Goal: Task Accomplishment & Management: Manage account settings

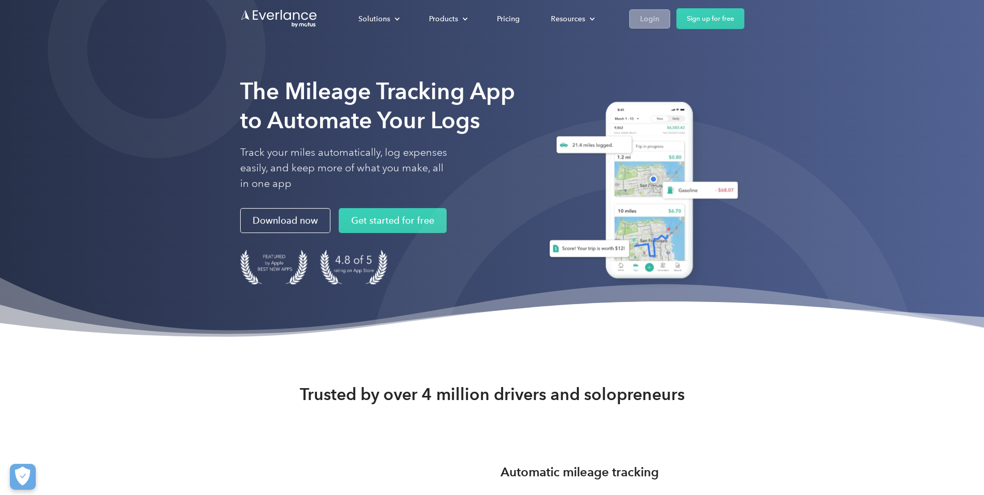
click at [642, 20] on div "Login" at bounding box center [649, 18] width 19 height 13
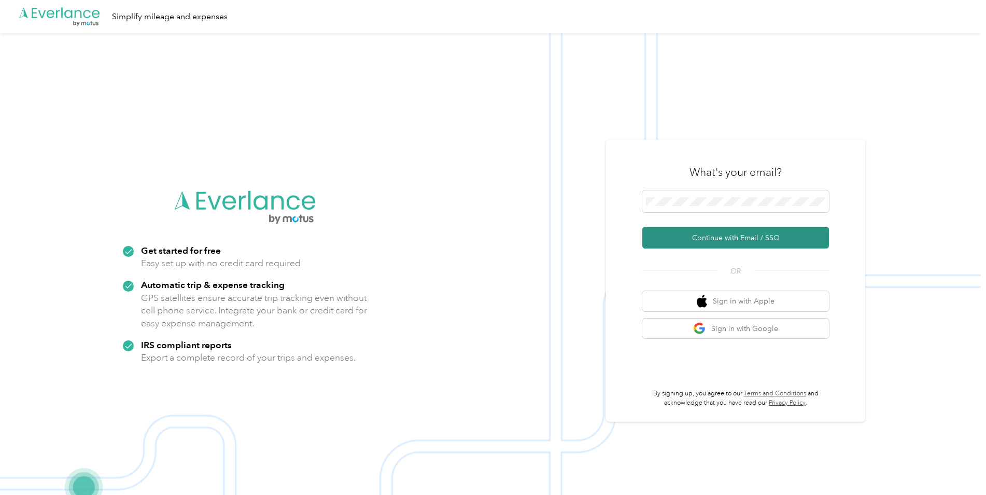
click at [715, 236] on button "Continue with Email / SSO" at bounding box center [735, 238] width 187 height 22
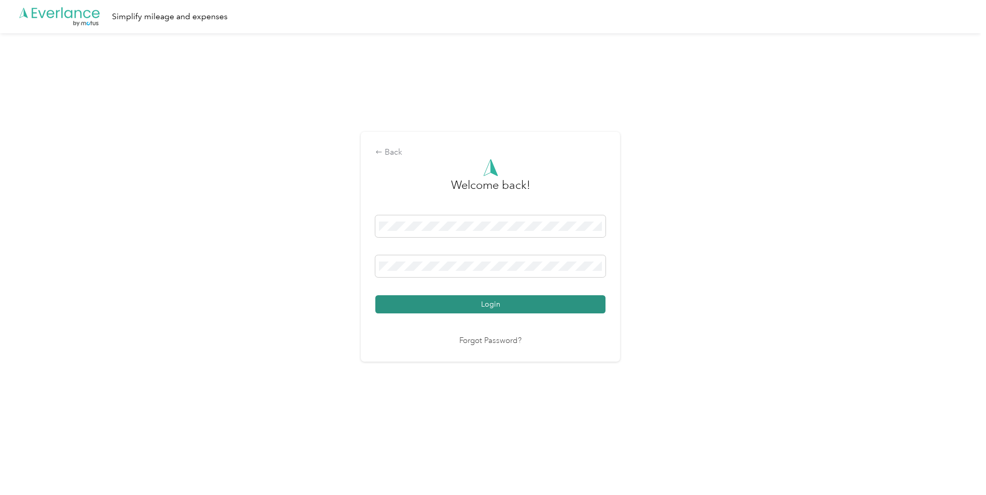
click at [462, 302] on button "Login" at bounding box center [490, 304] width 230 height 18
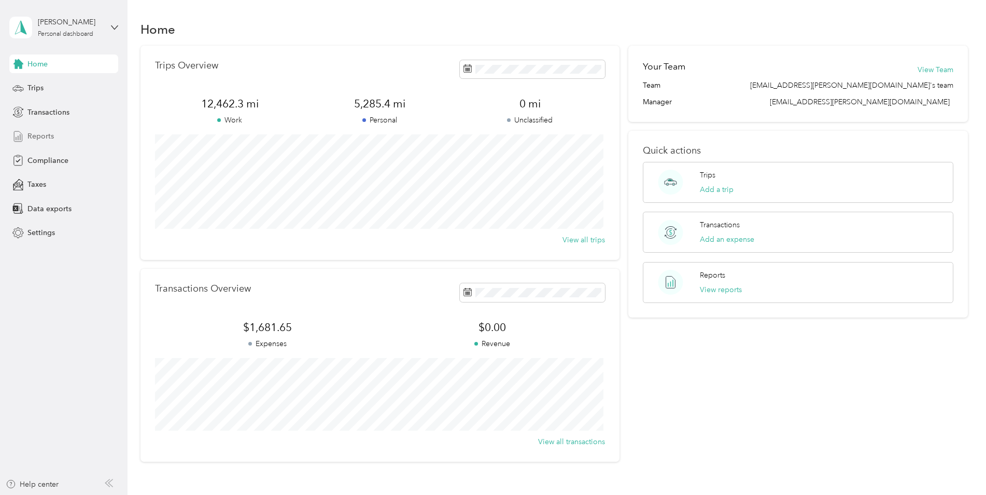
click at [40, 136] on span "Reports" at bounding box center [40, 136] width 26 height 11
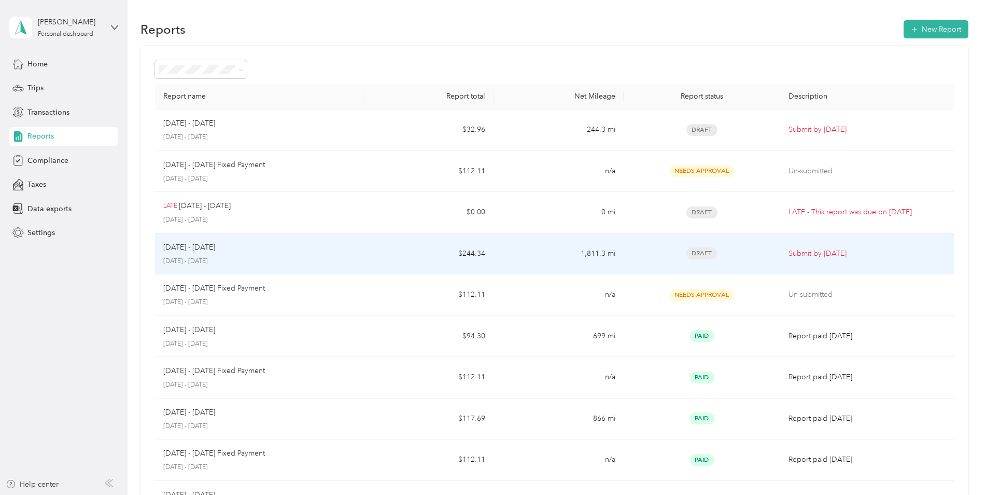
click at [256, 250] on div "Sep 16 - 30, 2025" at bounding box center [259, 247] width 192 height 11
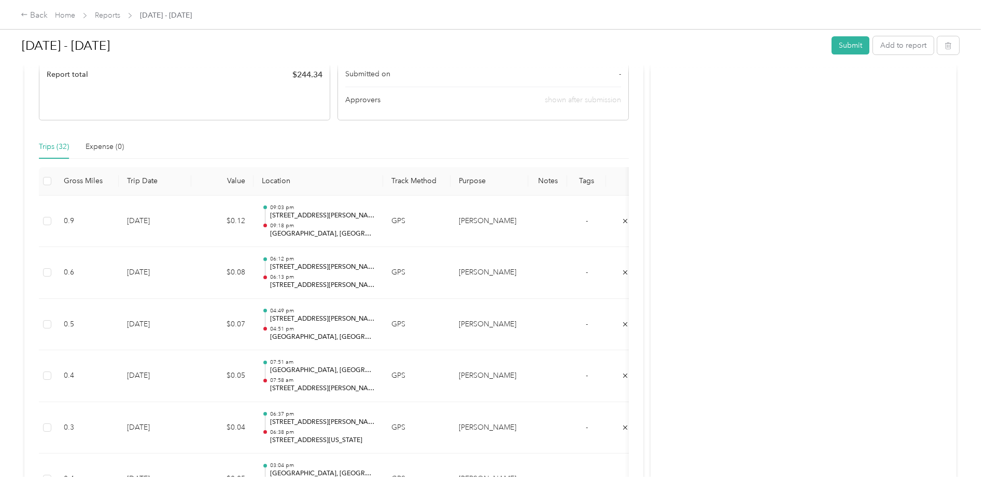
scroll to position [104, 0]
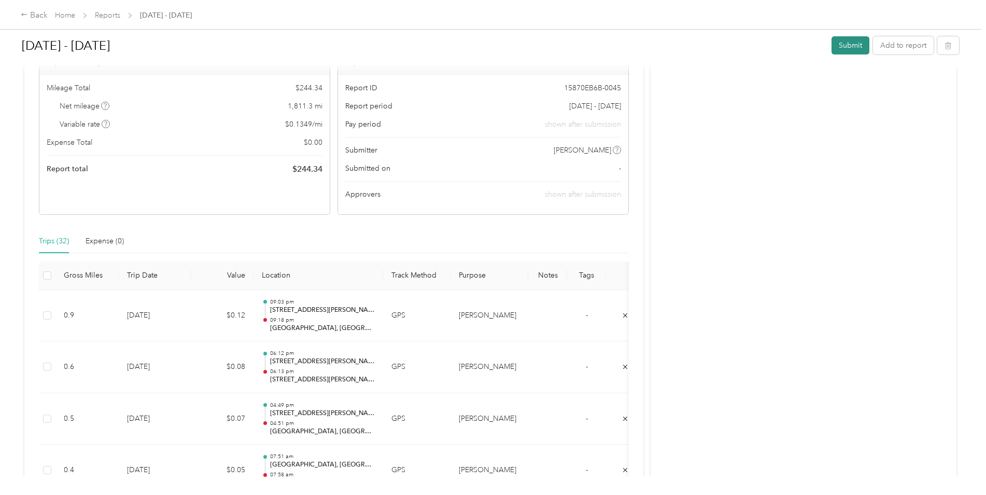
click at [841, 46] on button "Submit" at bounding box center [851, 45] width 38 height 18
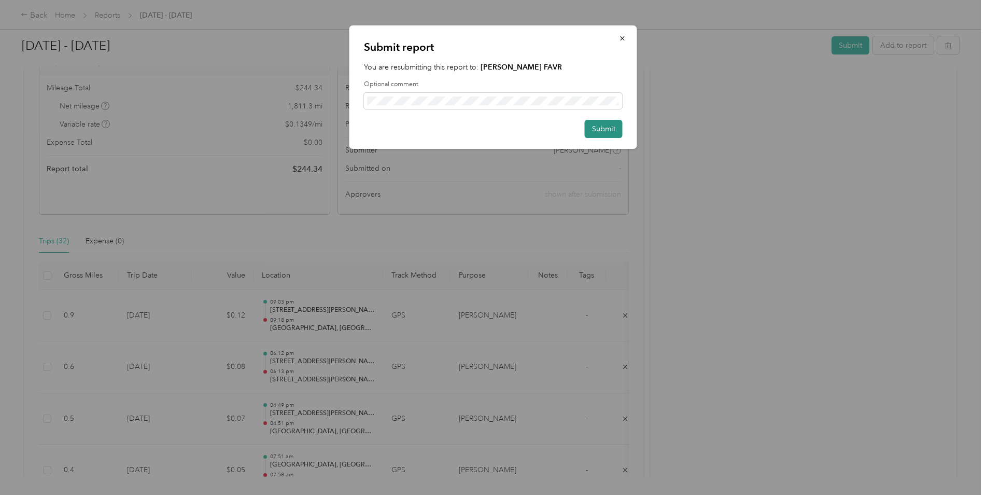
click at [596, 124] on button "Submit" at bounding box center [604, 129] width 38 height 18
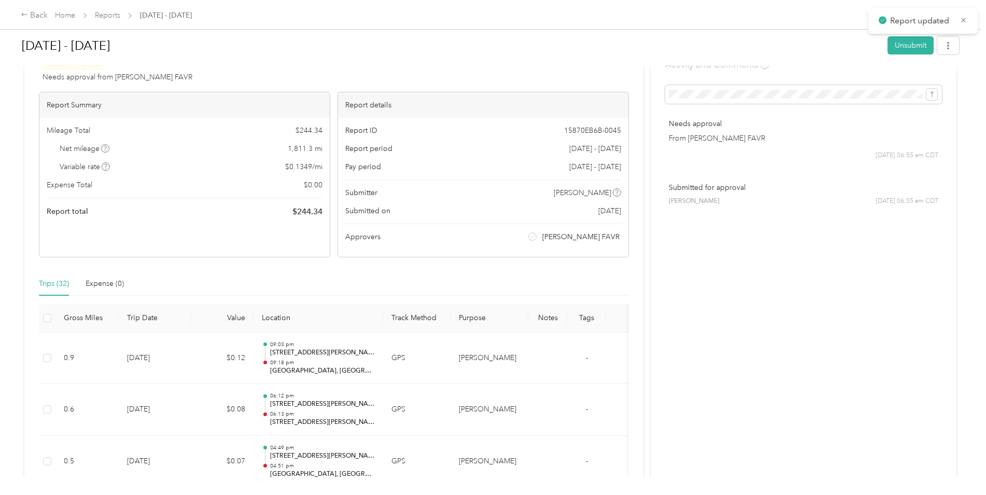
scroll to position [0, 0]
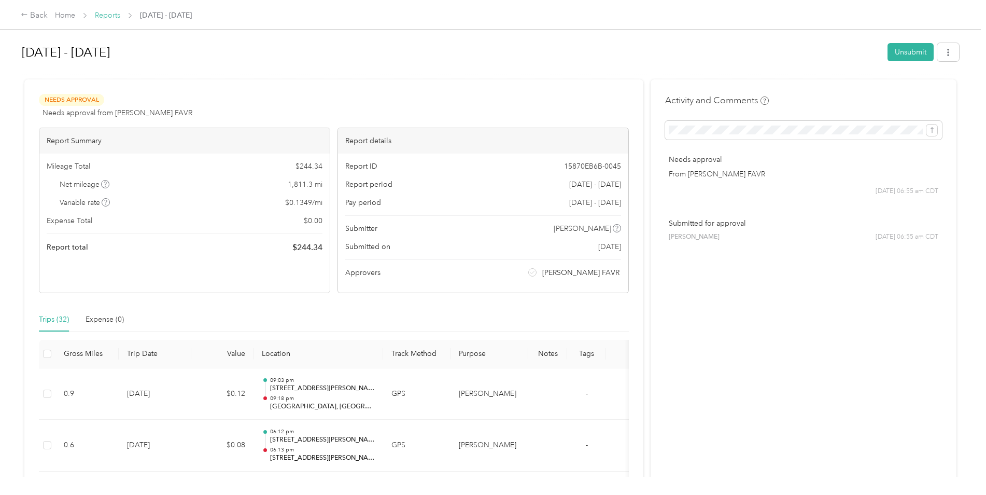
click at [104, 16] on link "Reports" at bounding box center [107, 15] width 25 height 9
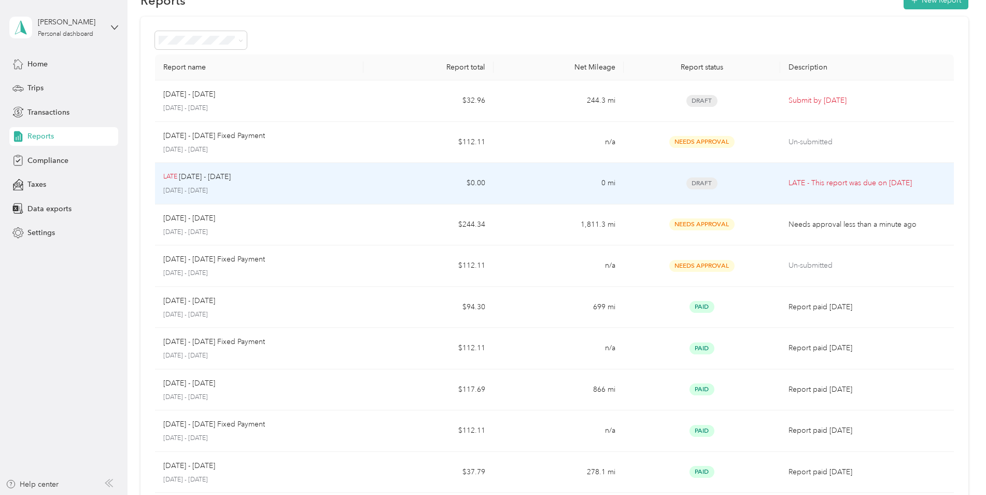
scroll to position [22, 0]
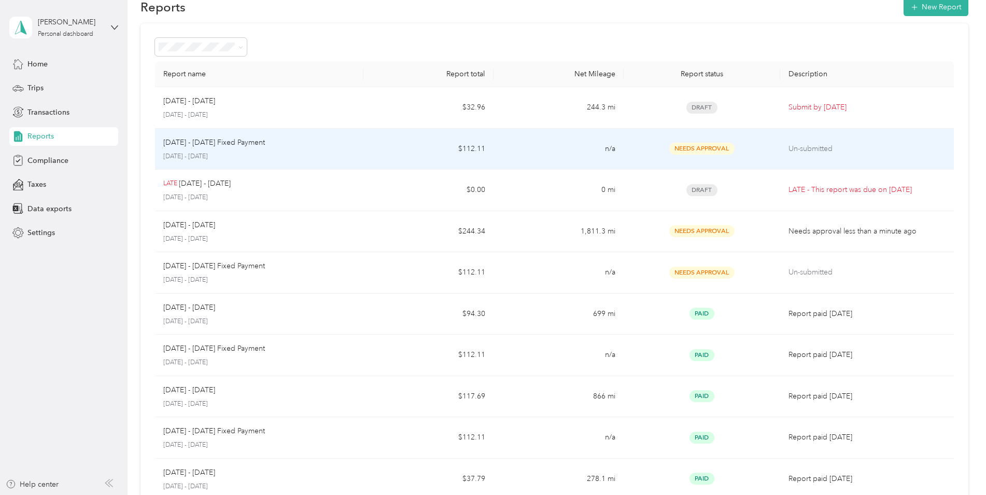
drag, startPoint x: 265, startPoint y: 191, endPoint x: 311, endPoint y: 159, distance: 56.2
click at [311, 159] on p "October 1 - 15, 2025" at bounding box center [259, 156] width 192 height 9
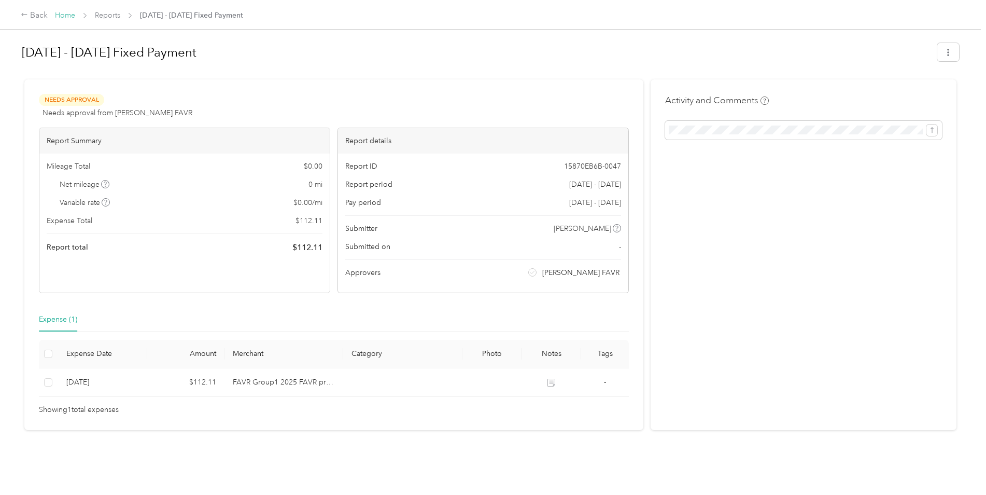
click at [65, 16] on link "Home" at bounding box center [65, 15] width 20 height 9
